Goal: Task Accomplishment & Management: Use online tool/utility

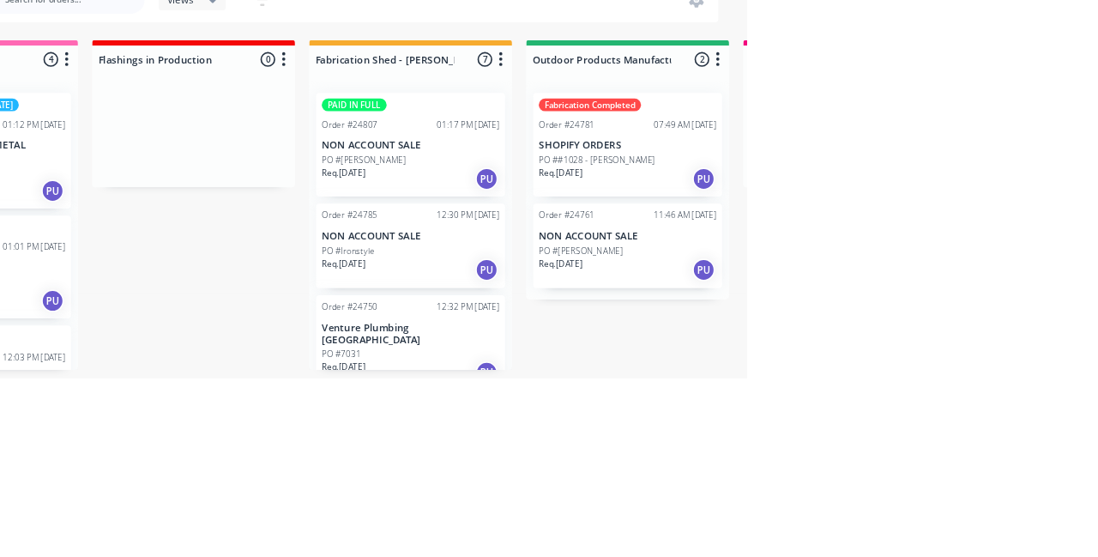
click at [958, 271] on p "SHOPIFY ORDERS" at bounding box center [953, 274] width 216 height 15
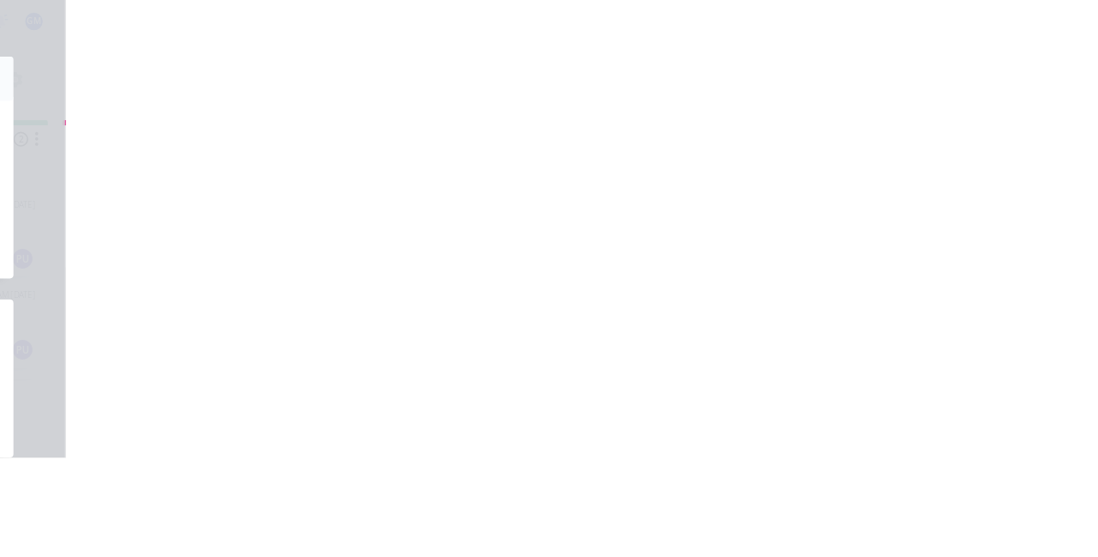
click at [819, 93] on button "Close" at bounding box center [788, 95] width 63 height 27
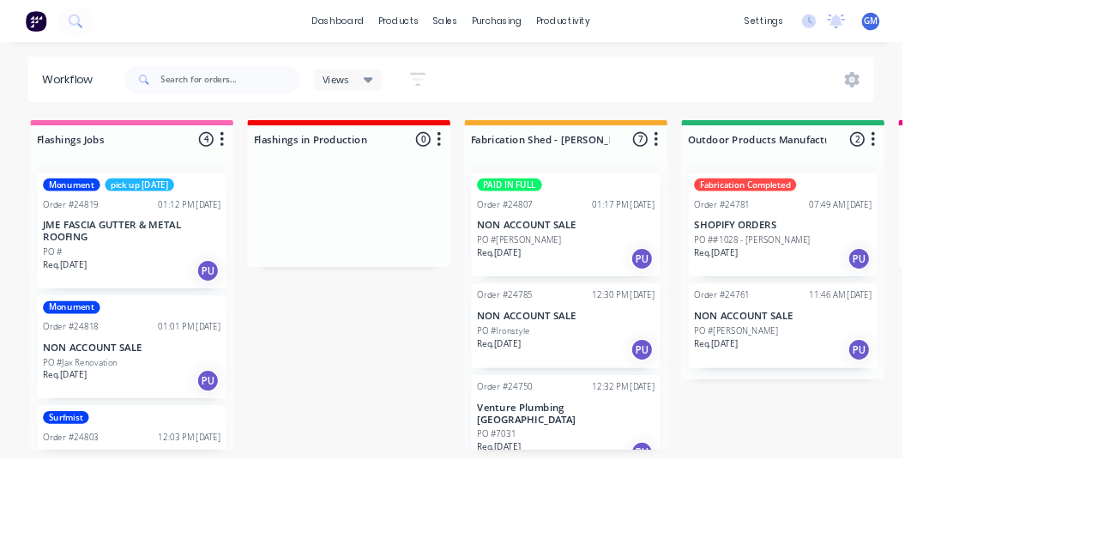
click at [694, 378] on p "NON ACCOUNT SALE" at bounding box center [689, 385] width 216 height 15
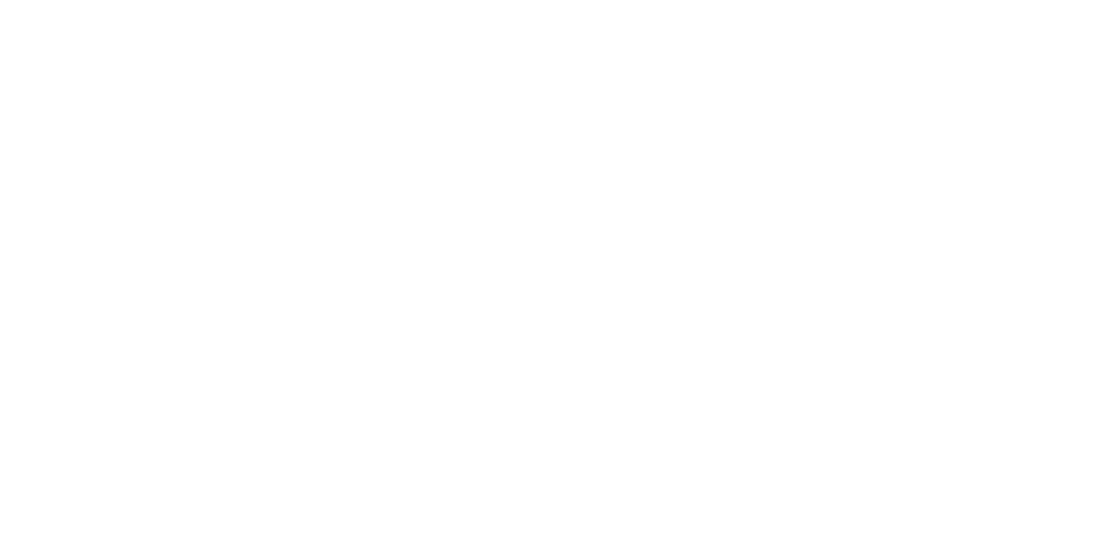
click at [954, 375] on button "Add labels" at bounding box center [914, 363] width 79 height 23
type input "Fab"
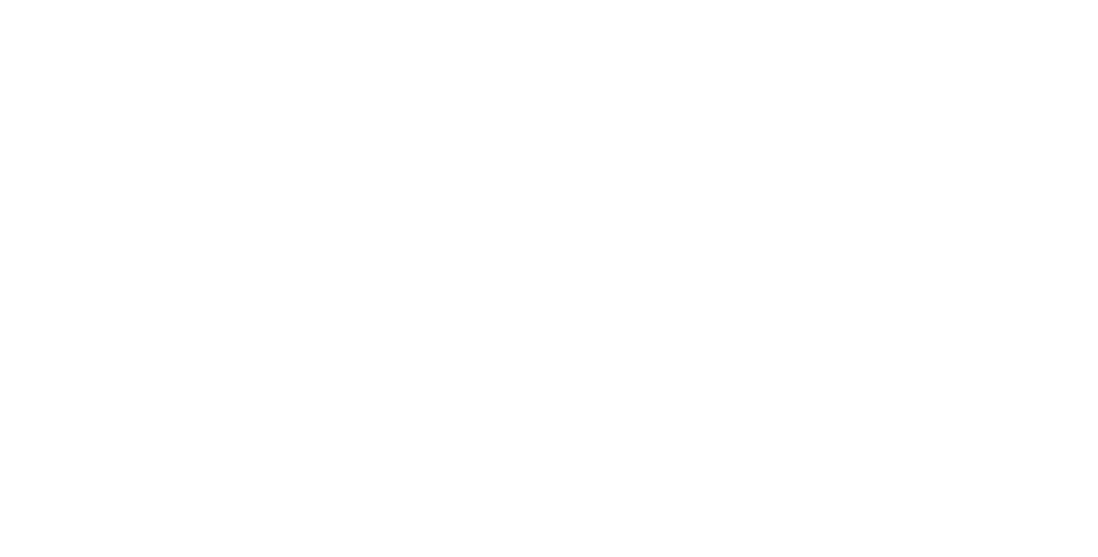
click at [1035, 467] on div "Contact [PERSON_NAME] [PHONE_NUMBER] [EMAIL_ADDRESS][DOMAIN_NAME] Bill to Pick …" at bounding box center [644, 399] width 782 height 195
click at [819, 88] on button "Close" at bounding box center [788, 95] width 63 height 27
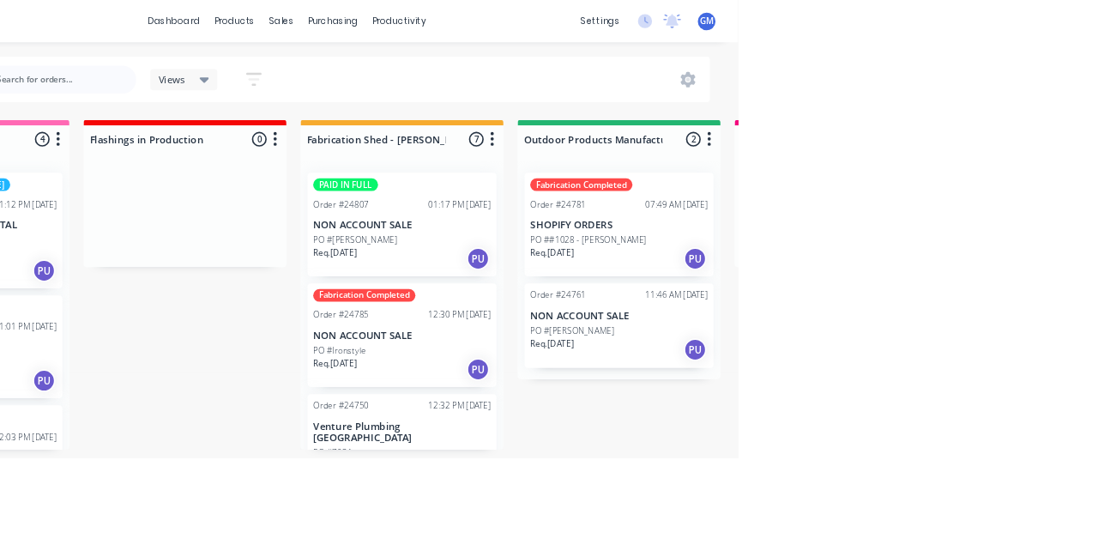
click at [721, 388] on div "12:30 PM [DATE]" at bounding box center [759, 383] width 76 height 15
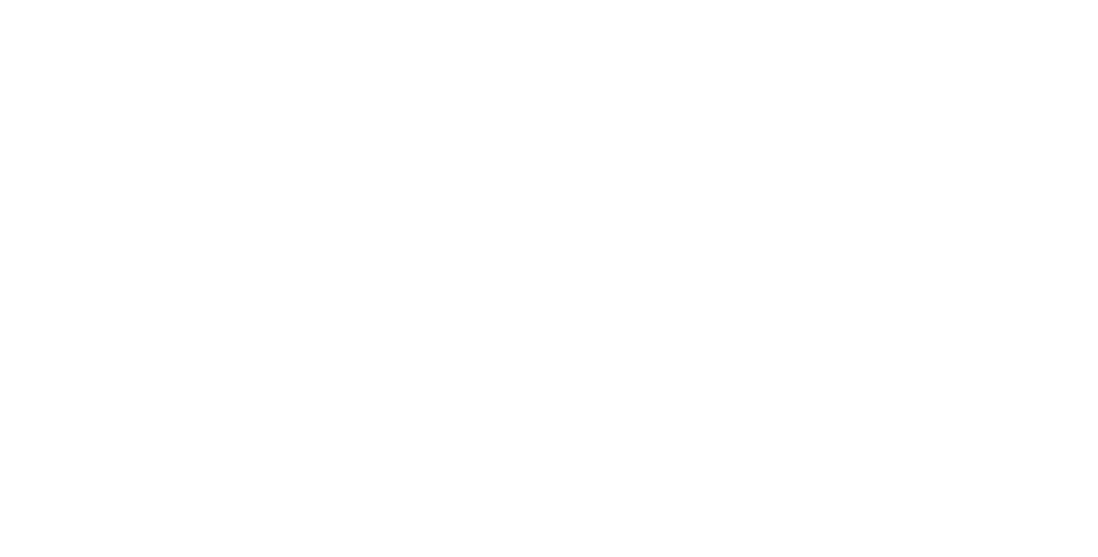
click at [819, 106] on button "Close" at bounding box center [788, 95] width 63 height 27
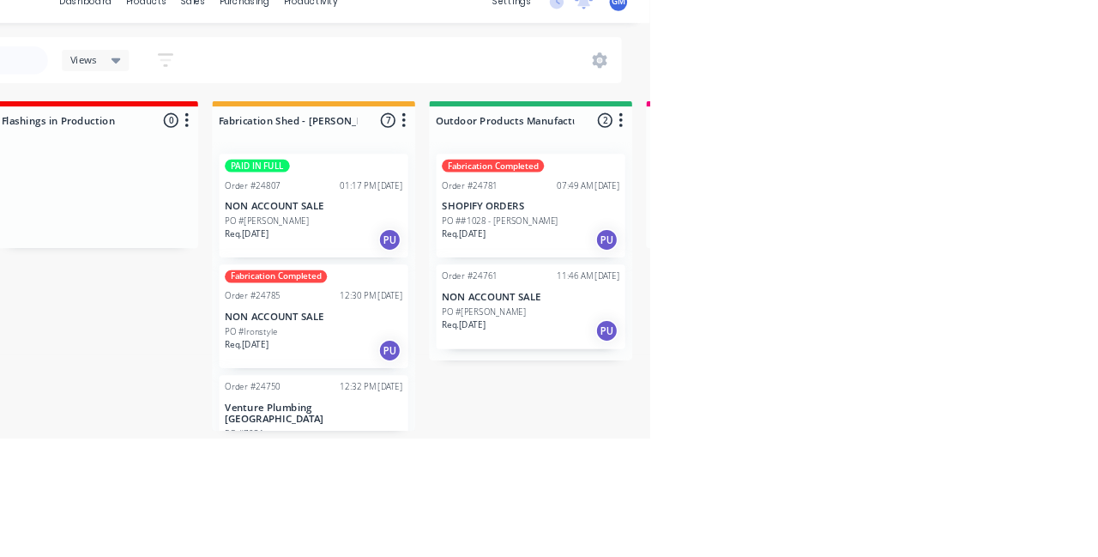
click at [678, 251] on div "Order #24807 01:17 PM [DATE]" at bounding box center [689, 248] width 216 height 15
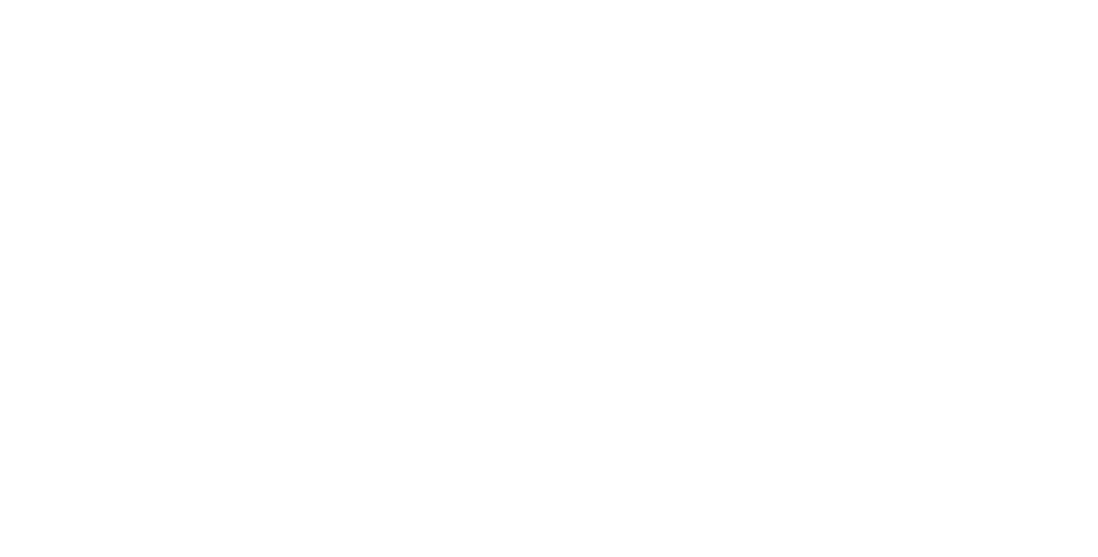
click at [819, 86] on button "Close" at bounding box center [788, 95] width 63 height 27
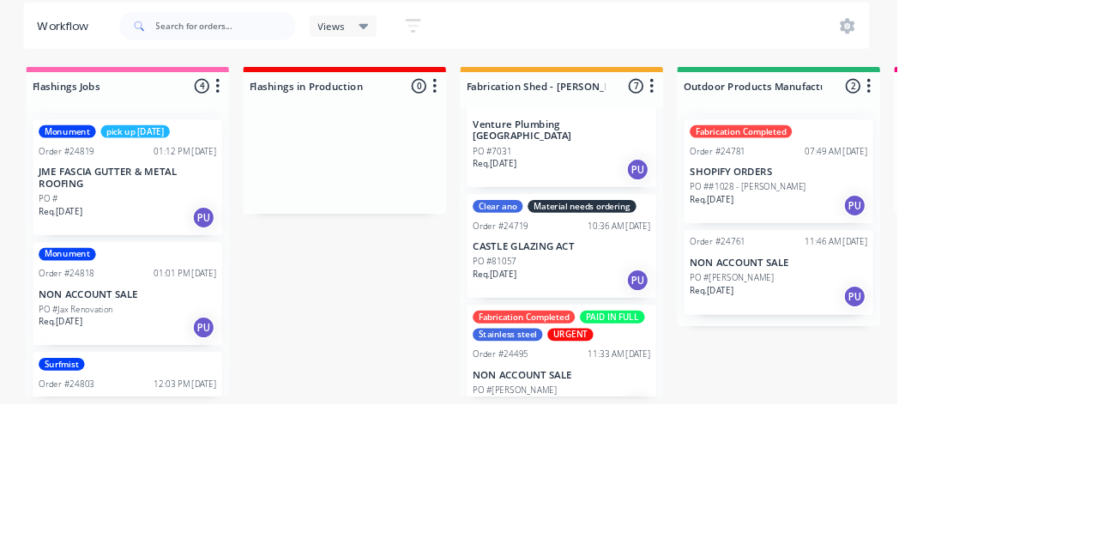
scroll to position [297, 0]
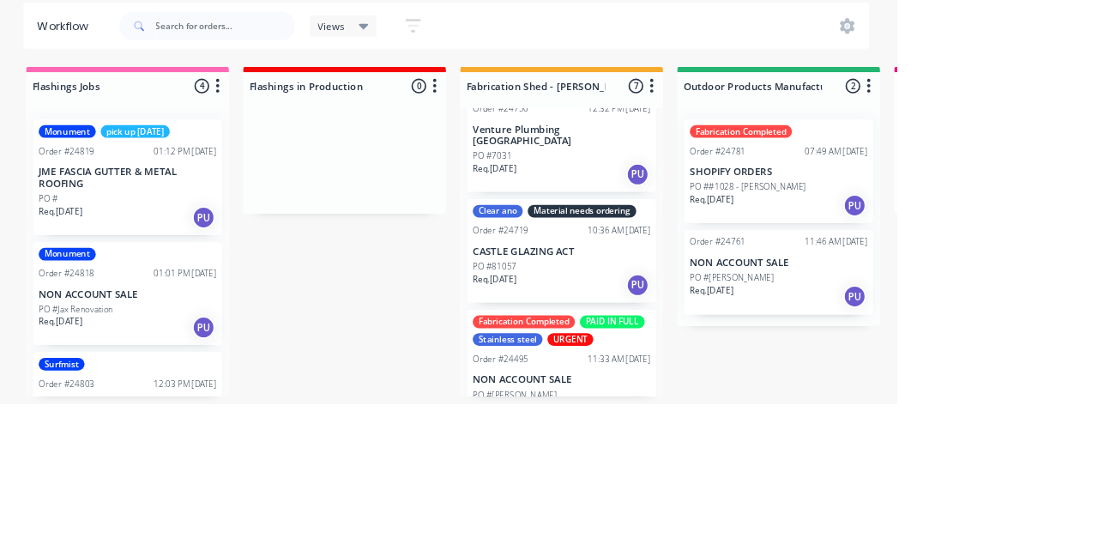
click at [711, 364] on p "CASTLE GLAZING ACT" at bounding box center [689, 371] width 216 height 15
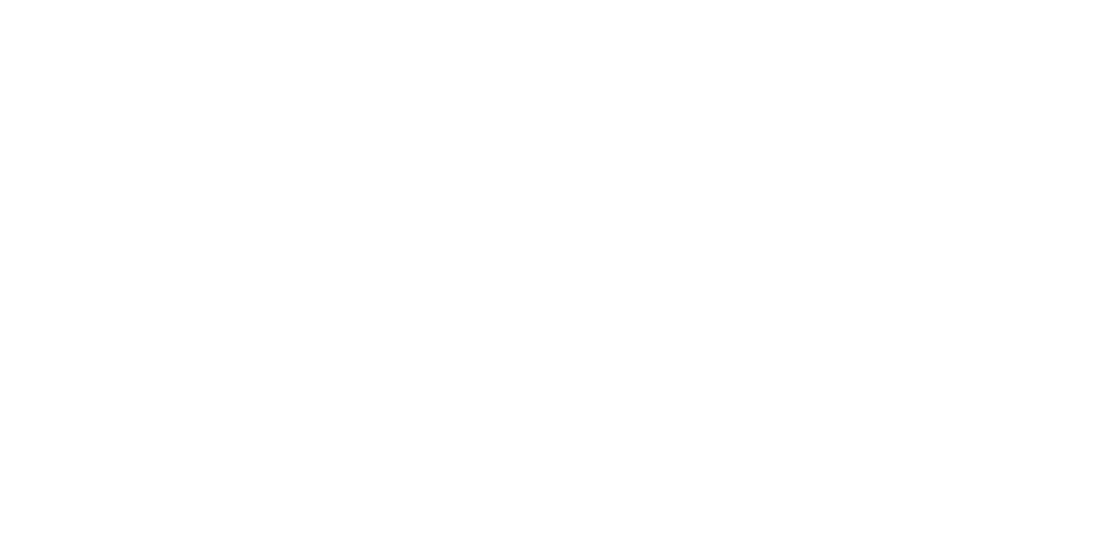
click at [819, 89] on button "Close" at bounding box center [788, 95] width 63 height 27
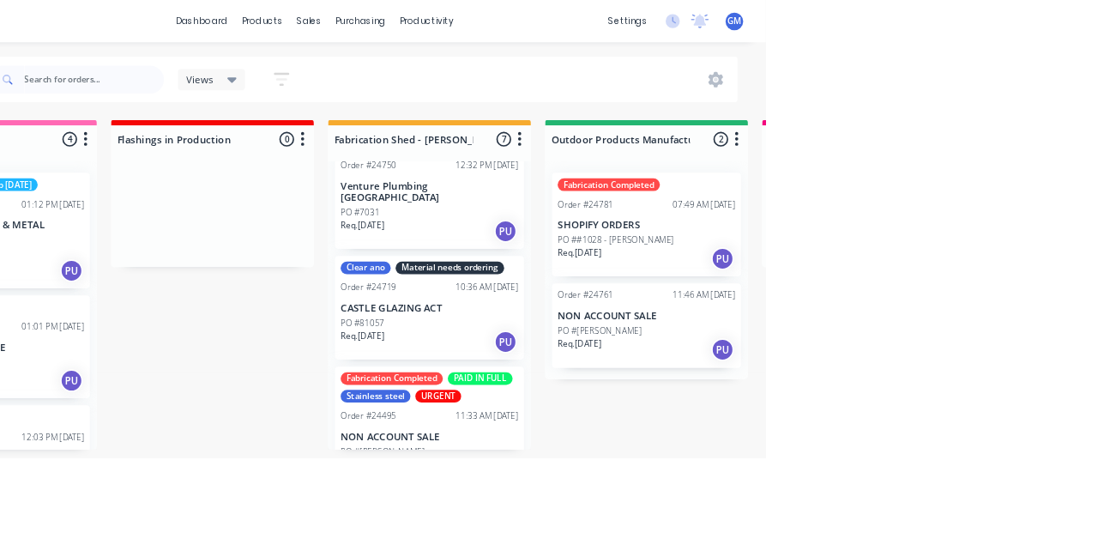
scroll to position [293, 0]
click at [716, 352] on div "Clear ano Material needs ordering Order #24719 10:36 AM [DATE] CASTLE GLAZING A…" at bounding box center [689, 374] width 230 height 126
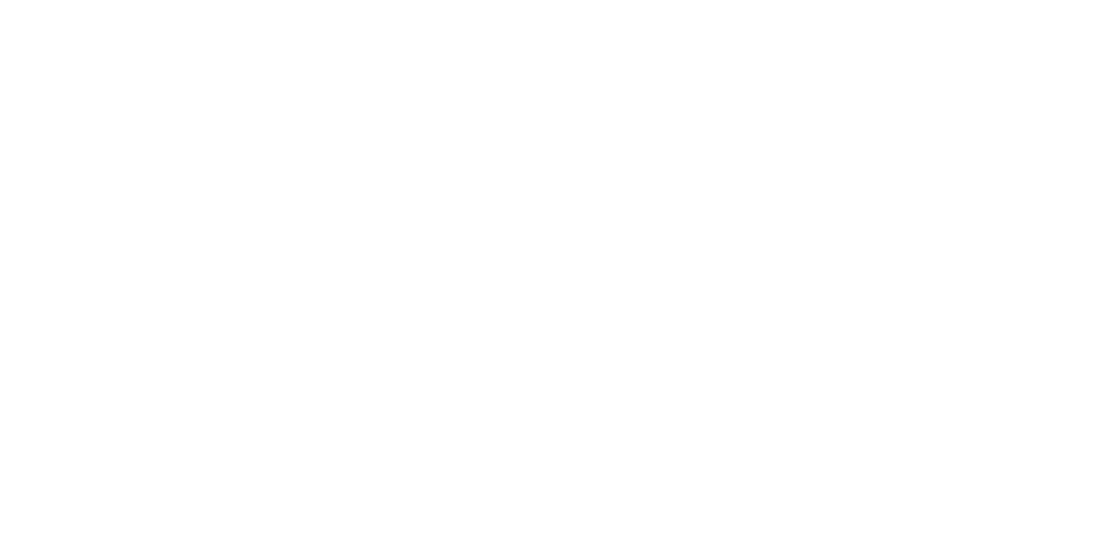
click at [1009, 371] on div "Clear ano Material needs ordering" at bounding box center [947, 378] width 124 height 52
type input "Hold"
click at [795, 180] on div "Add team member" at bounding box center [710, 173] width 172 height 26
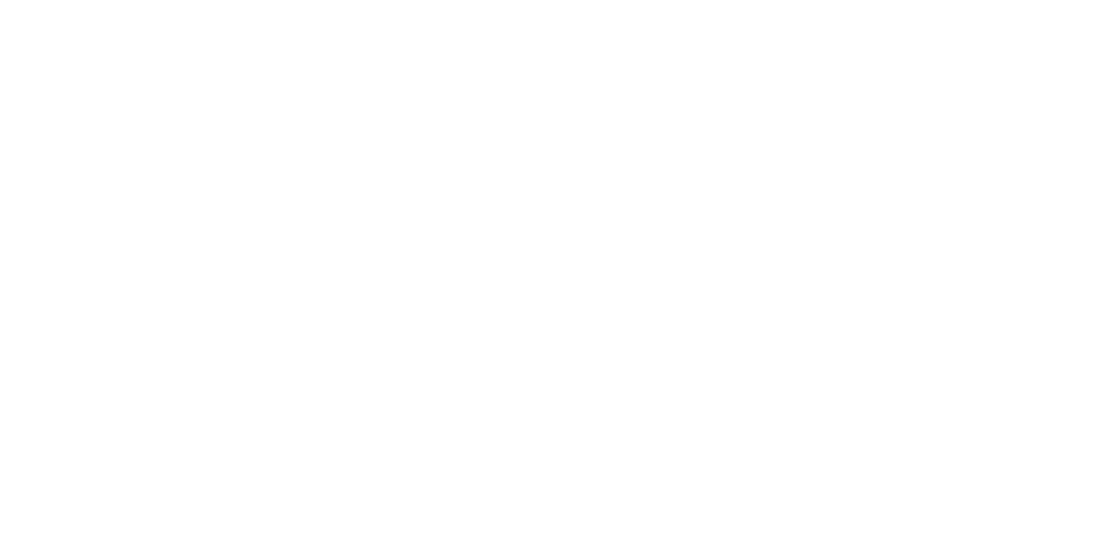
click at [795, 218] on div "Assigned to Add team member" at bounding box center [710, 195] width 172 height 119
click at [819, 106] on button "Close" at bounding box center [788, 95] width 63 height 27
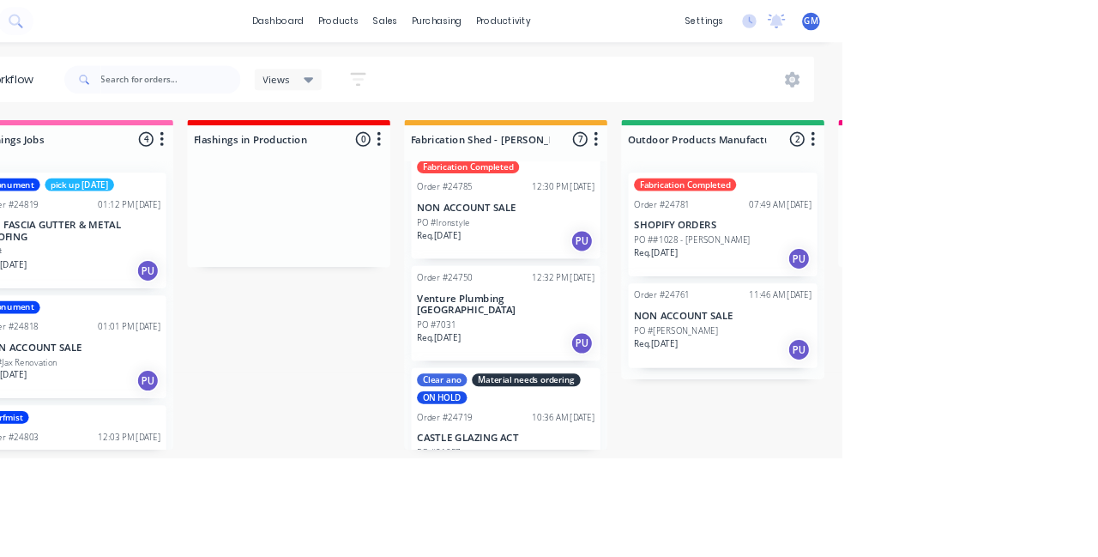
scroll to position [0, 0]
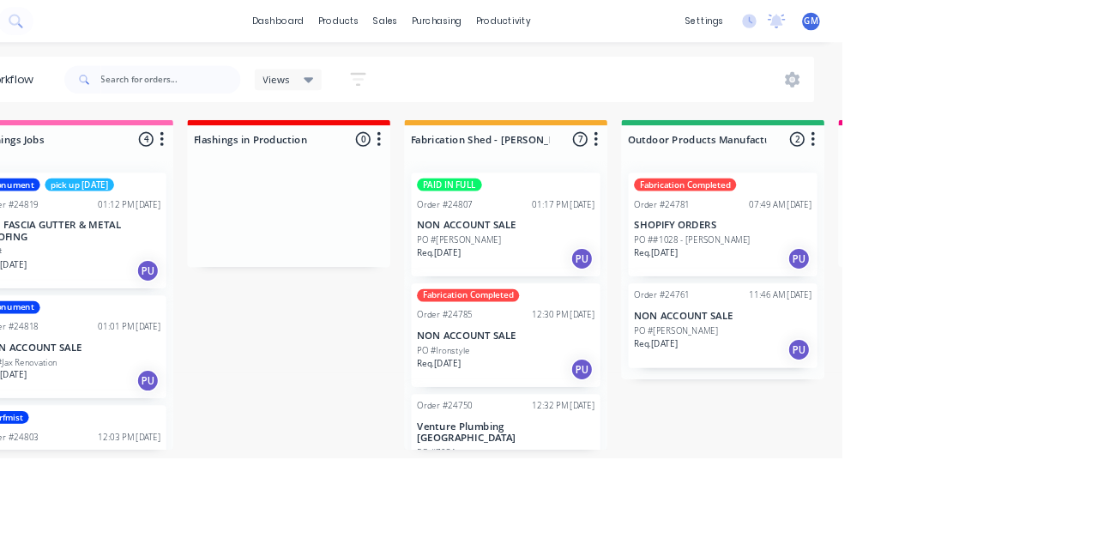
click at [704, 273] on p "NON ACCOUNT SALE" at bounding box center [689, 274] width 216 height 15
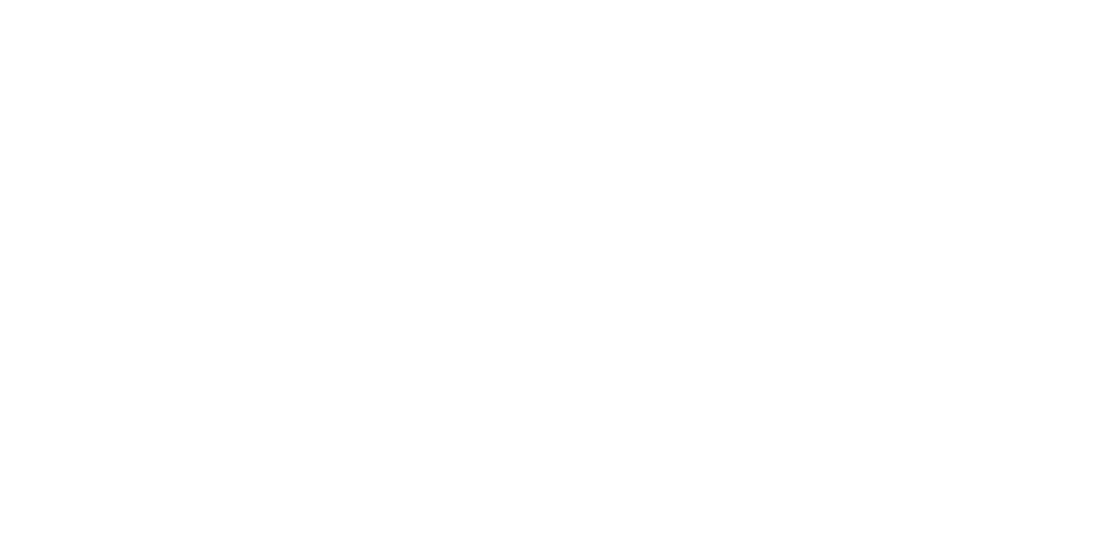
click at [819, 106] on button "Close" at bounding box center [788, 95] width 63 height 27
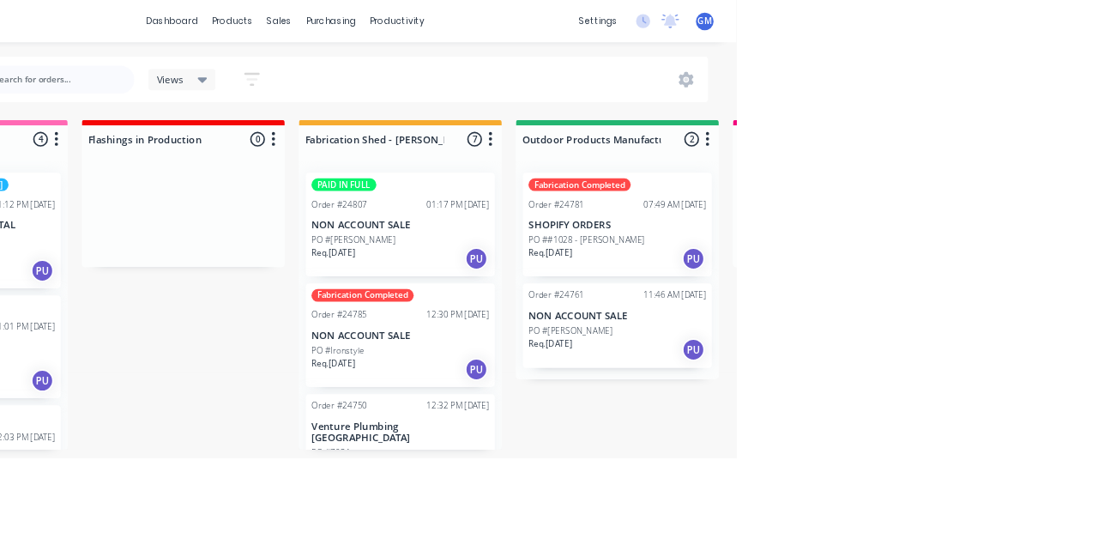
click at [696, 522] on p "Venture Plumbing [GEOGRAPHIC_DATA]" at bounding box center [689, 526] width 216 height 29
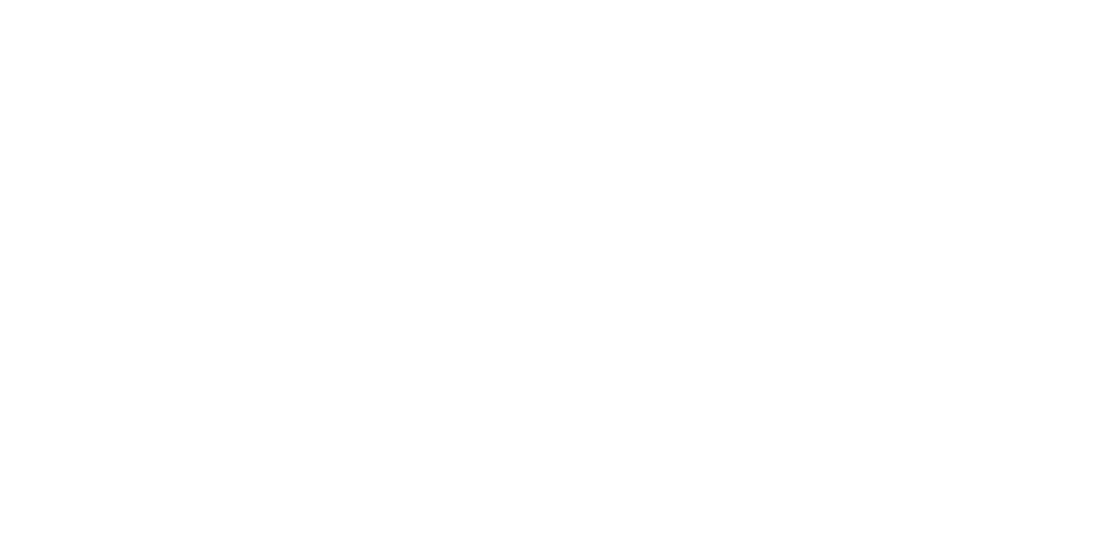
click at [819, 103] on button "Close" at bounding box center [788, 95] width 63 height 27
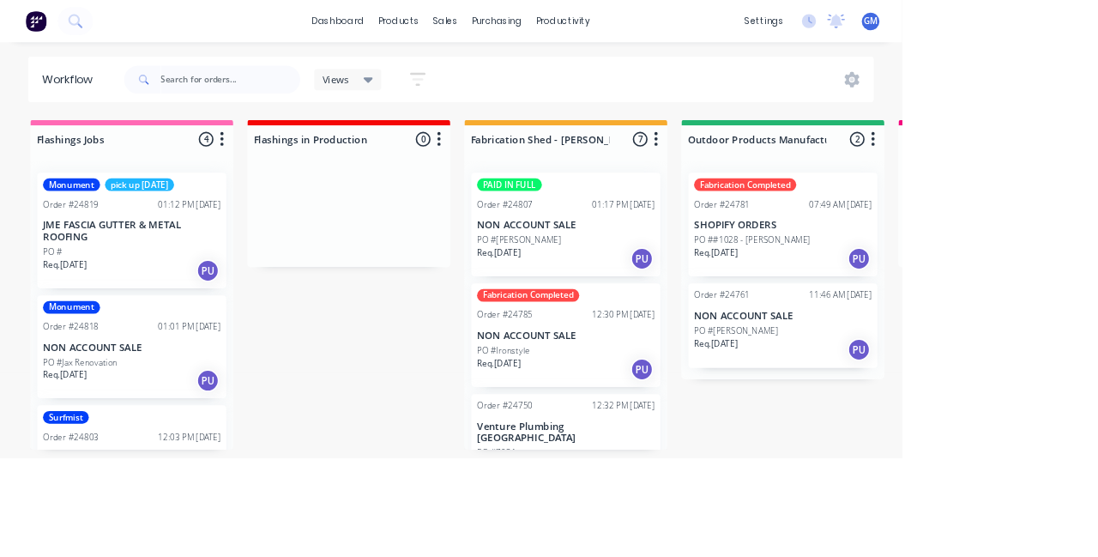
scroll to position [545, 0]
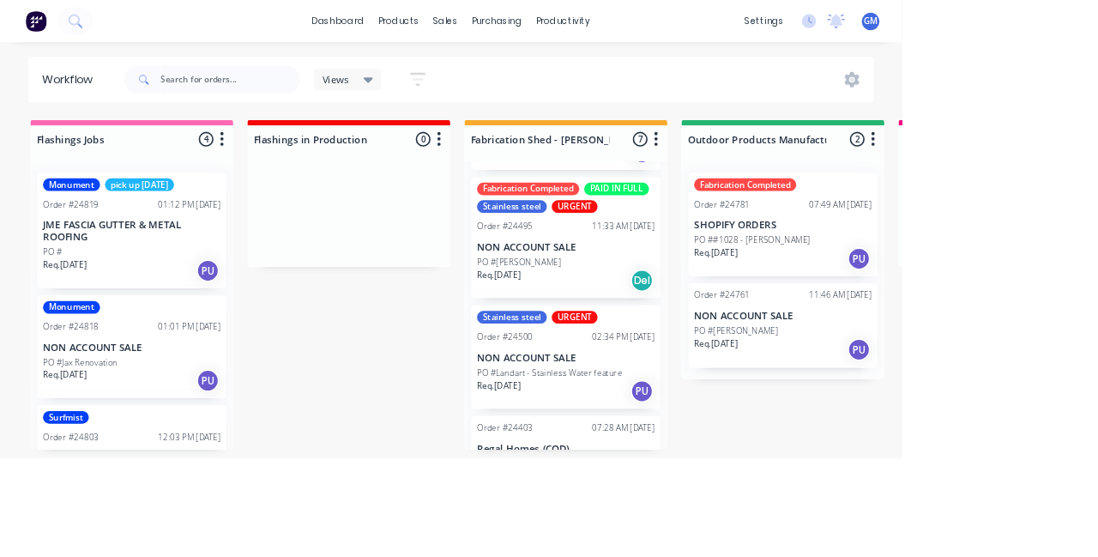
click at [722, 429] on div "Stainless steel URGENT Order #24500 02:34 PM [DATE] NON ACCOUNT SALE PO #Landar…" at bounding box center [689, 435] width 230 height 126
